Goal: Task Accomplishment & Management: Manage account settings

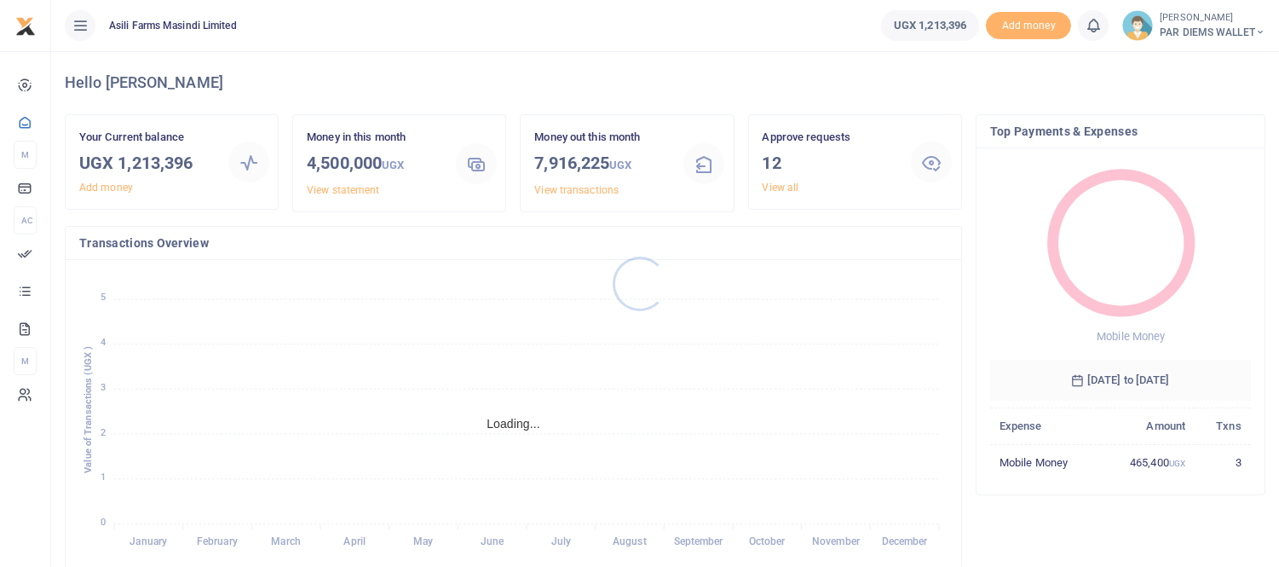
scroll to position [15, 14]
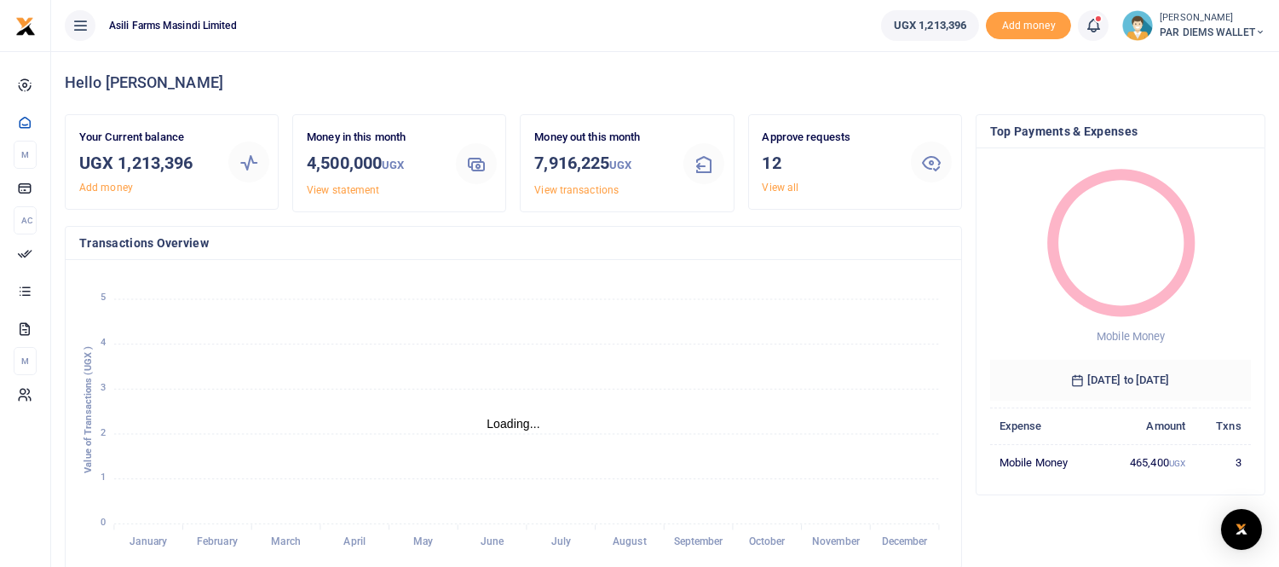
click at [1087, 22] on icon at bounding box center [1093, 25] width 17 height 19
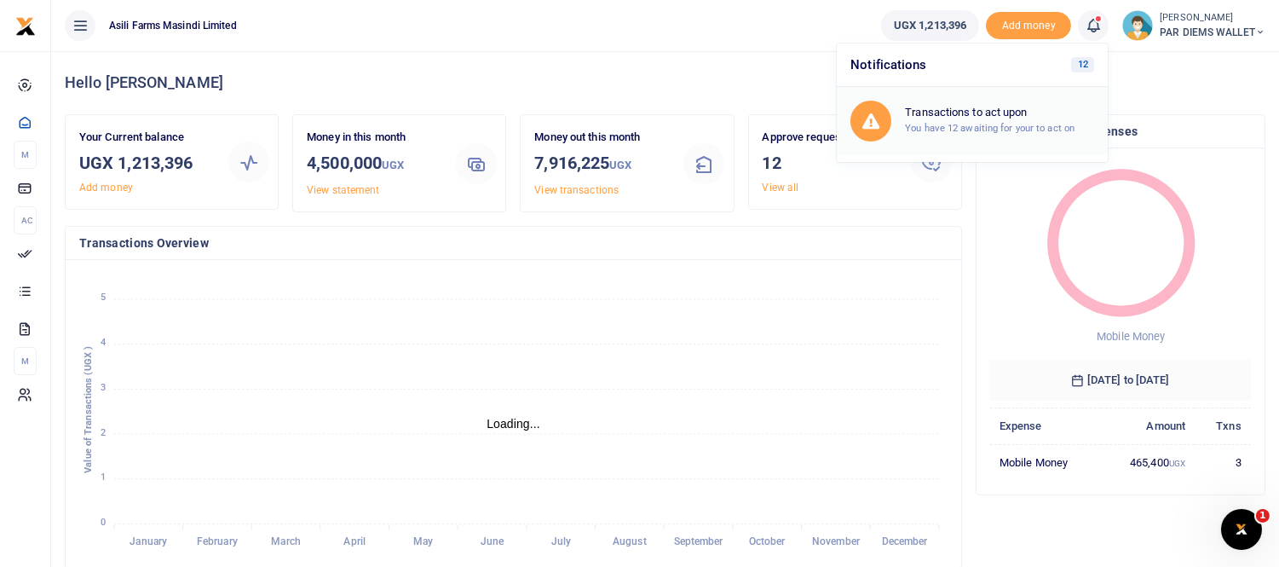
scroll to position [0, 0]
click at [1015, 118] on h6 "Transactions to act upon" at bounding box center [999, 113] width 189 height 14
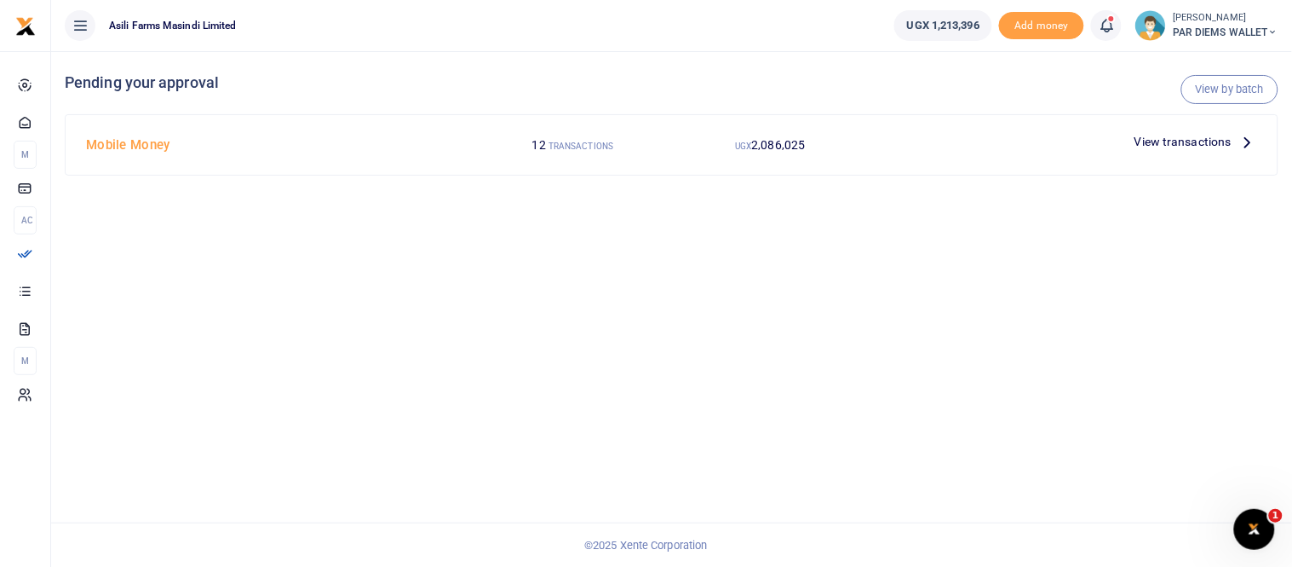
click at [1246, 136] on icon at bounding box center [1248, 141] width 19 height 19
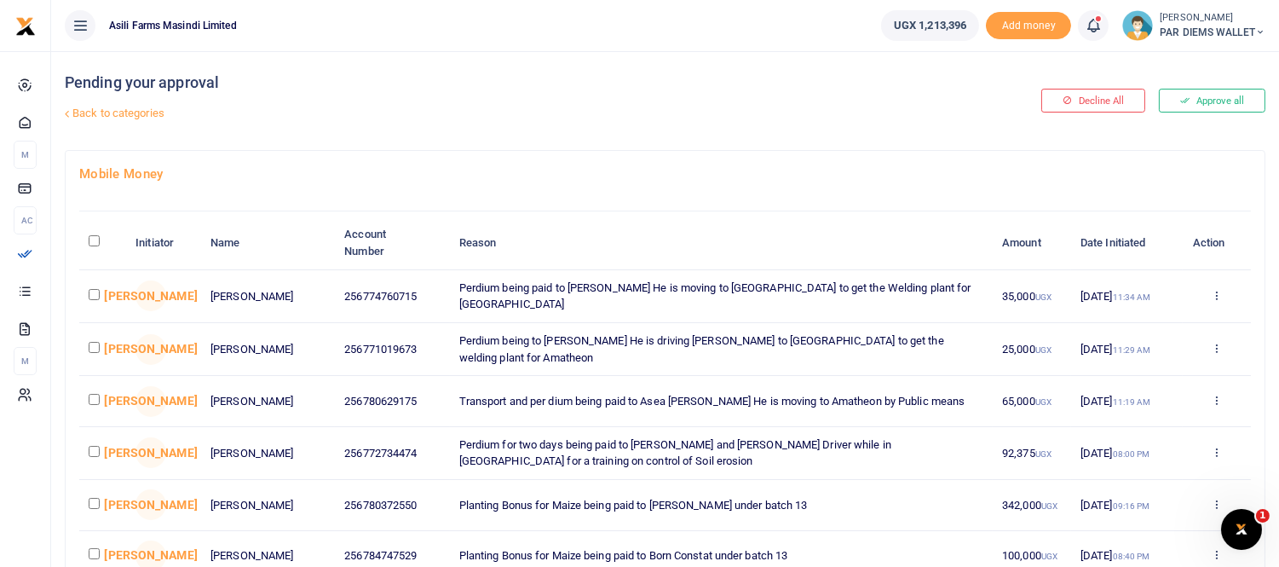
click at [97, 296] on input "checkbox" at bounding box center [94, 294] width 11 height 11
checkbox input "true"
click at [96, 347] on input "checkbox" at bounding box center [94, 347] width 11 height 11
checkbox input "true"
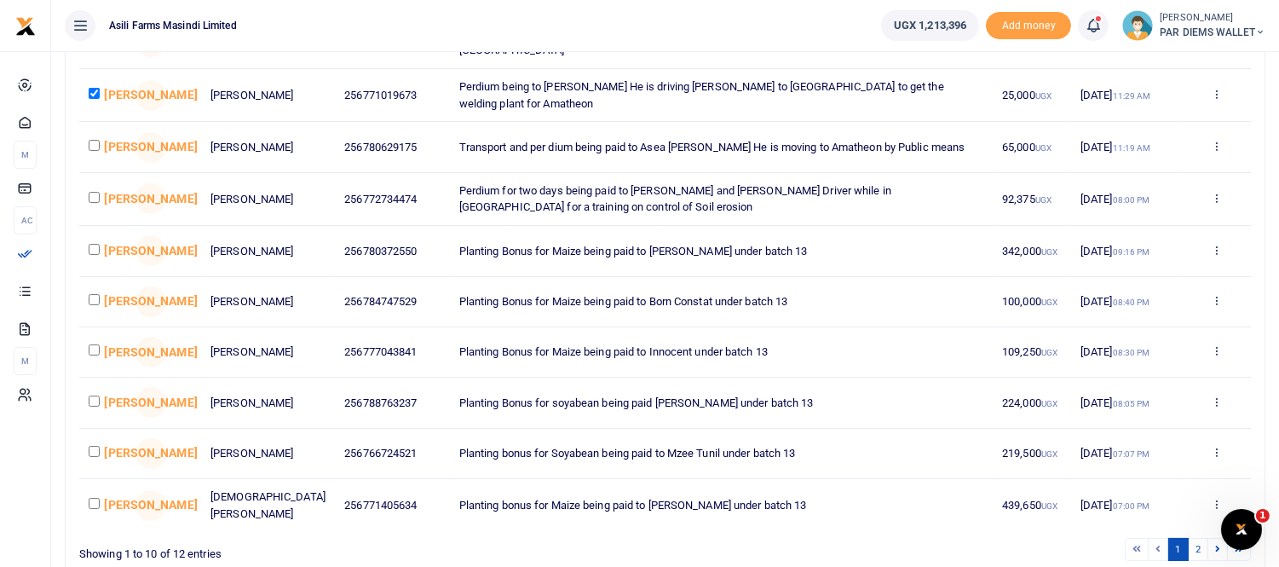
scroll to position [376, 0]
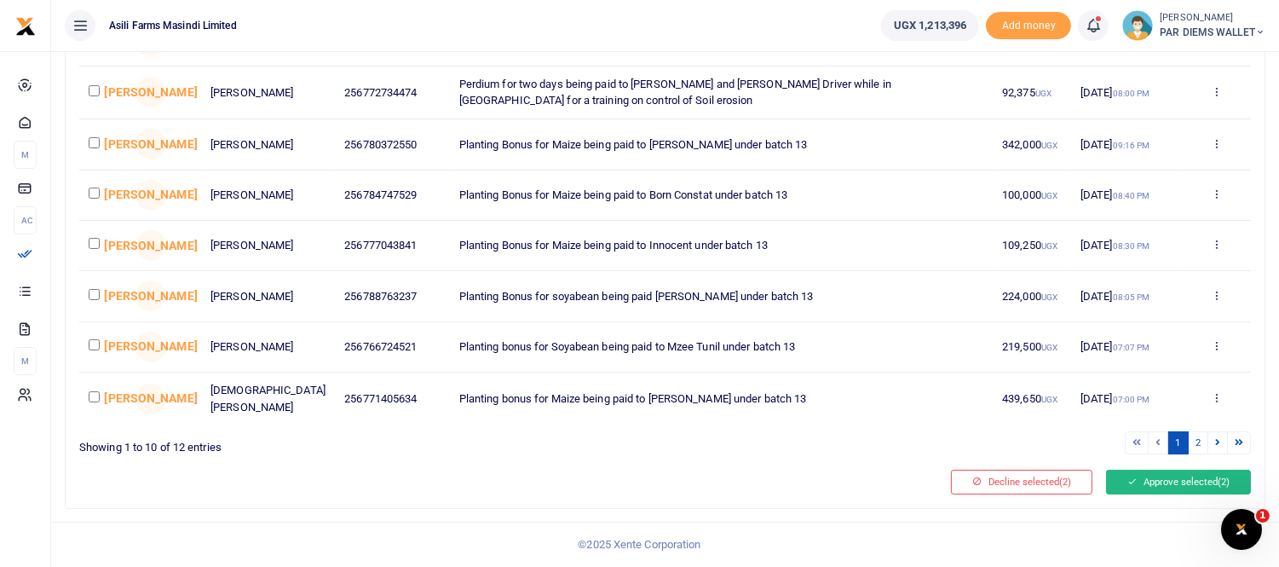
click at [1164, 484] on button "Approve selected (2)" at bounding box center [1178, 481] width 145 height 24
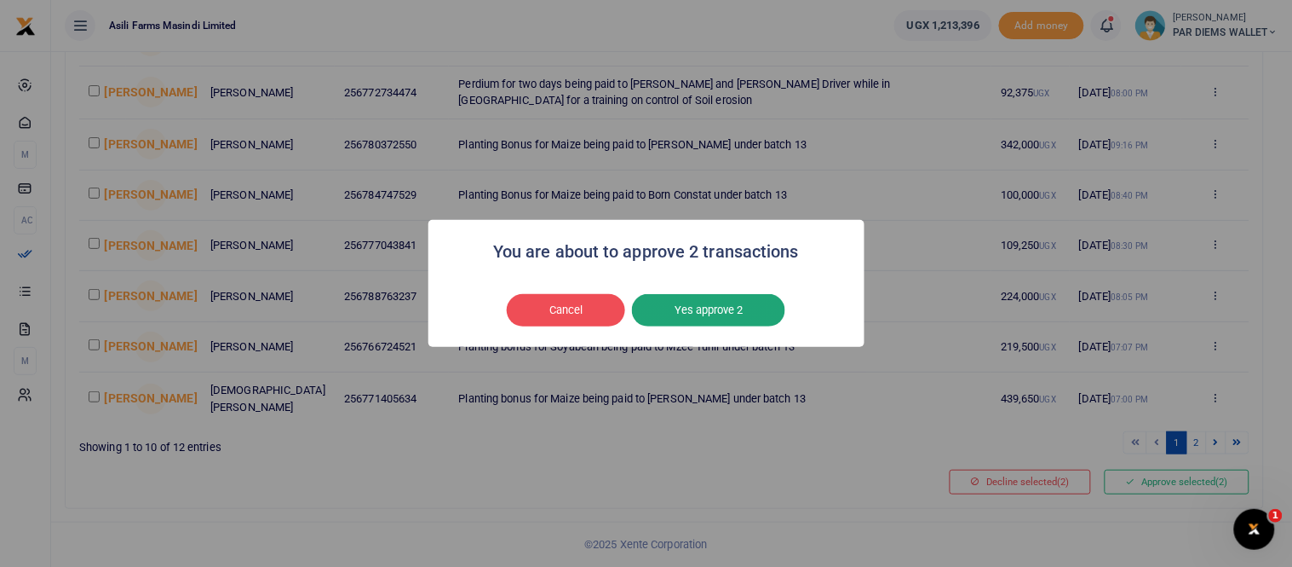
click at [726, 317] on button "Yes approve 2" at bounding box center [708, 310] width 153 height 32
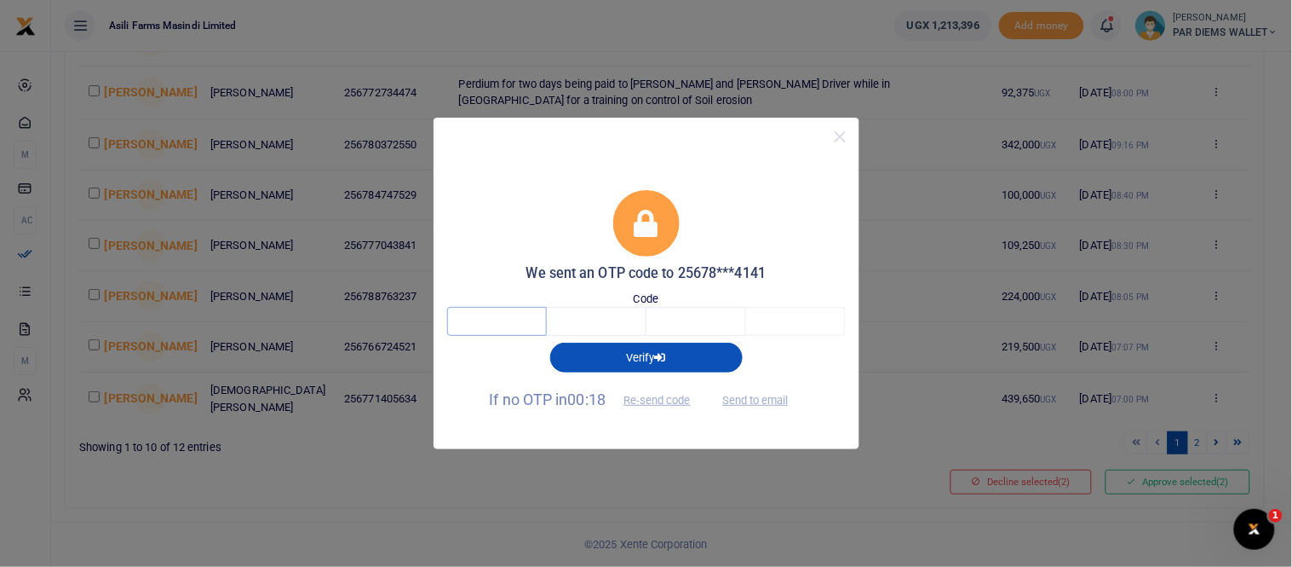
click at [524, 322] on input "text" at bounding box center [497, 321] width 100 height 29
type input "9"
type input "4"
type input "8"
type input "2"
